Goal: Information Seeking & Learning: Check status

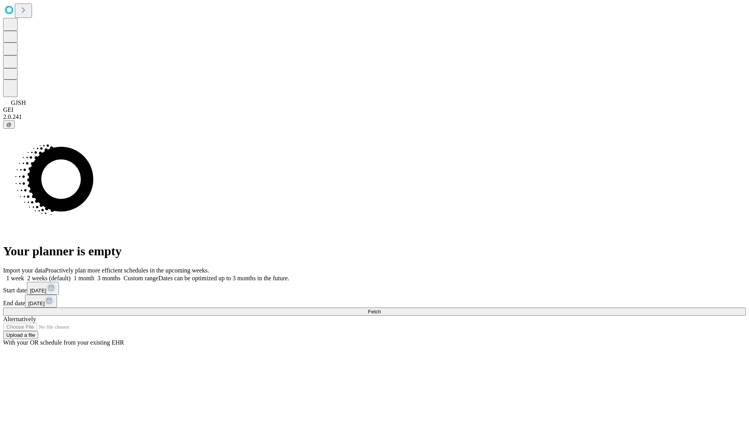
click at [381, 309] on span "Fetch" at bounding box center [374, 312] width 13 height 6
